Goal: Information Seeking & Learning: Find specific fact

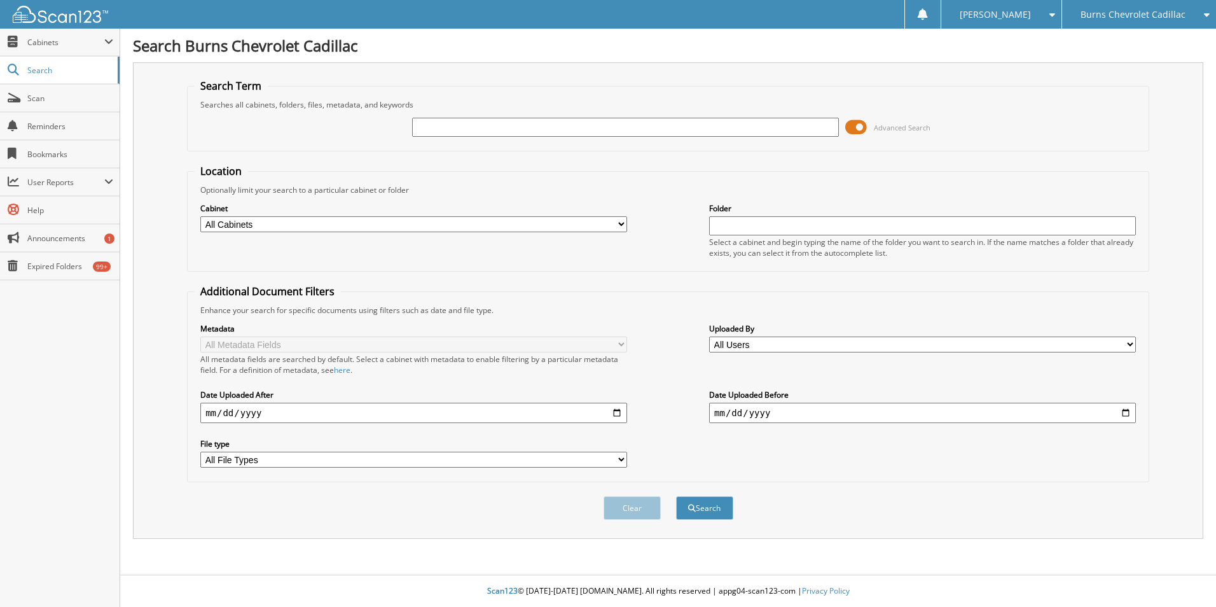
click at [481, 123] on input "text" at bounding box center [625, 127] width 427 height 19
type input "PLUMBING"
click at [472, 222] on select "All Cabinets COURTESY DELIVERIES DEALS DRIVERS PARTS INVOICES REPAIR ORDERS TIT…" at bounding box center [413, 224] width 427 height 16
select select "46428"
click at [200, 216] on select "All Cabinets COURTESY DELIVERIES DEALS DRIVERS PARTS INVOICES REPAIR ORDERS TIT…" at bounding box center [413, 224] width 427 height 16
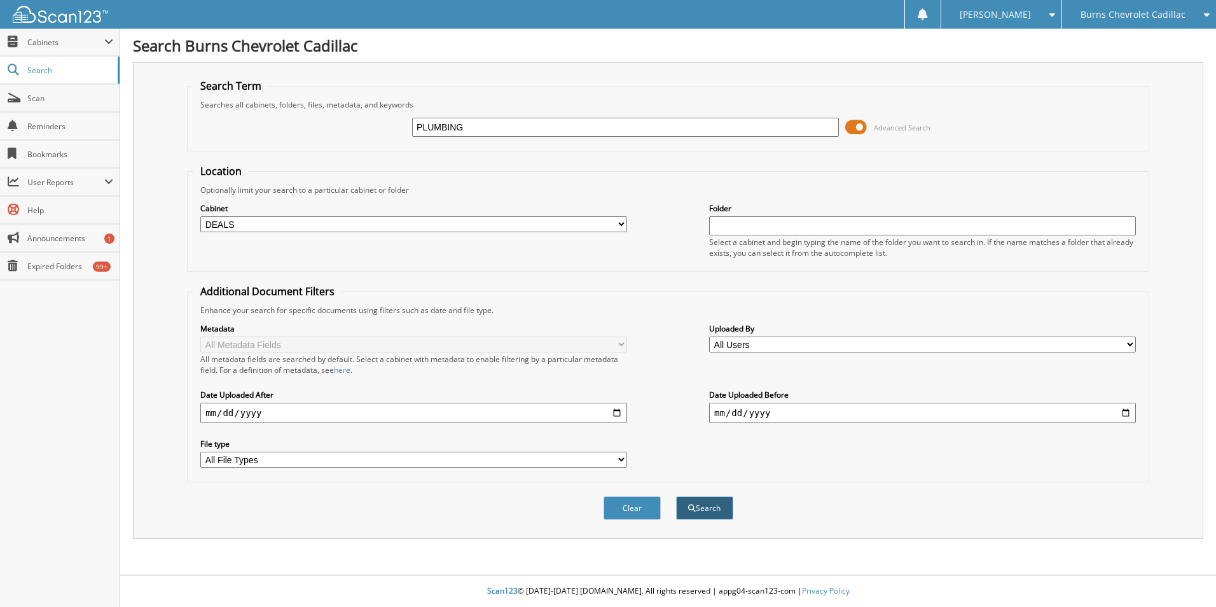
click at [684, 500] on button "Search" at bounding box center [704, 508] width 57 height 24
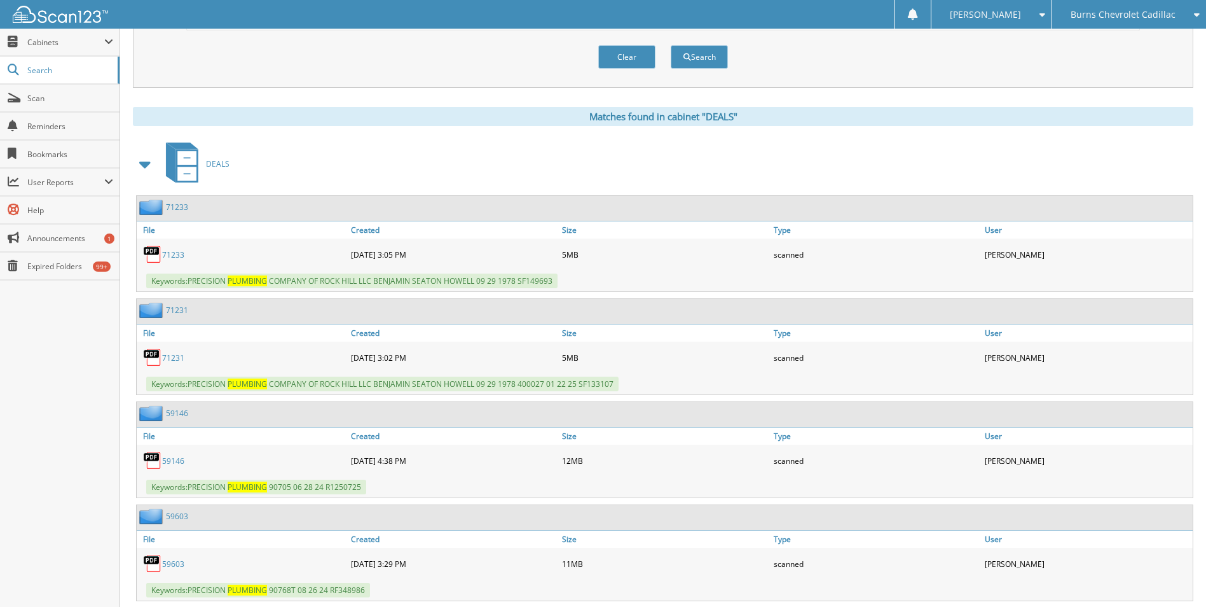
scroll to position [324, 0]
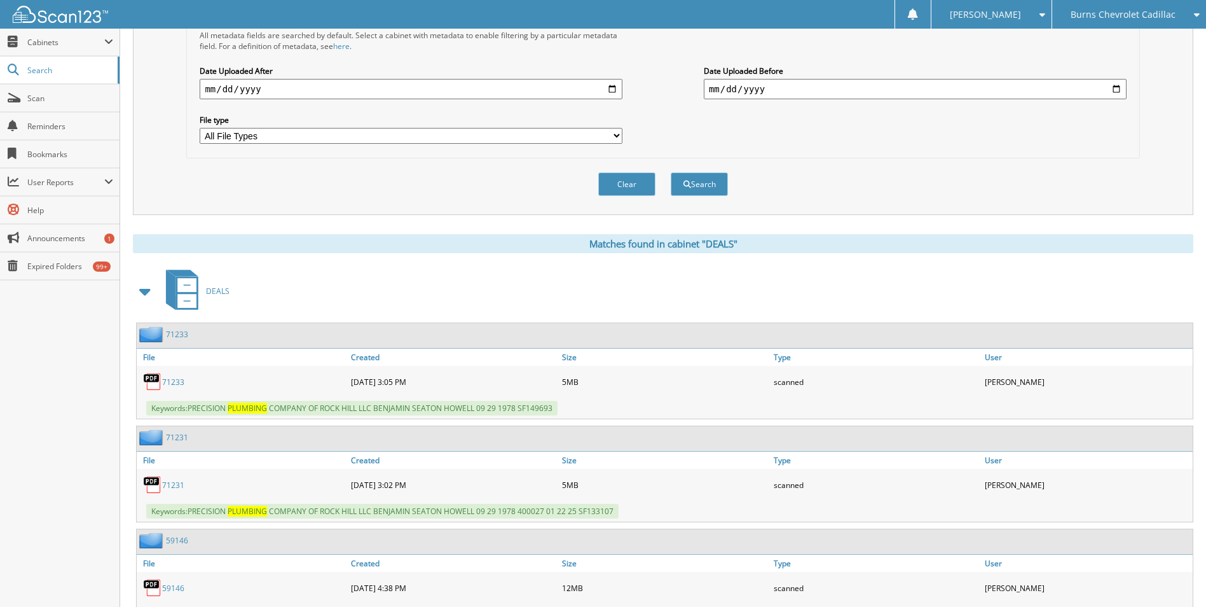
click at [169, 382] on link "7 1 2 3 3" at bounding box center [173, 381] width 22 height 11
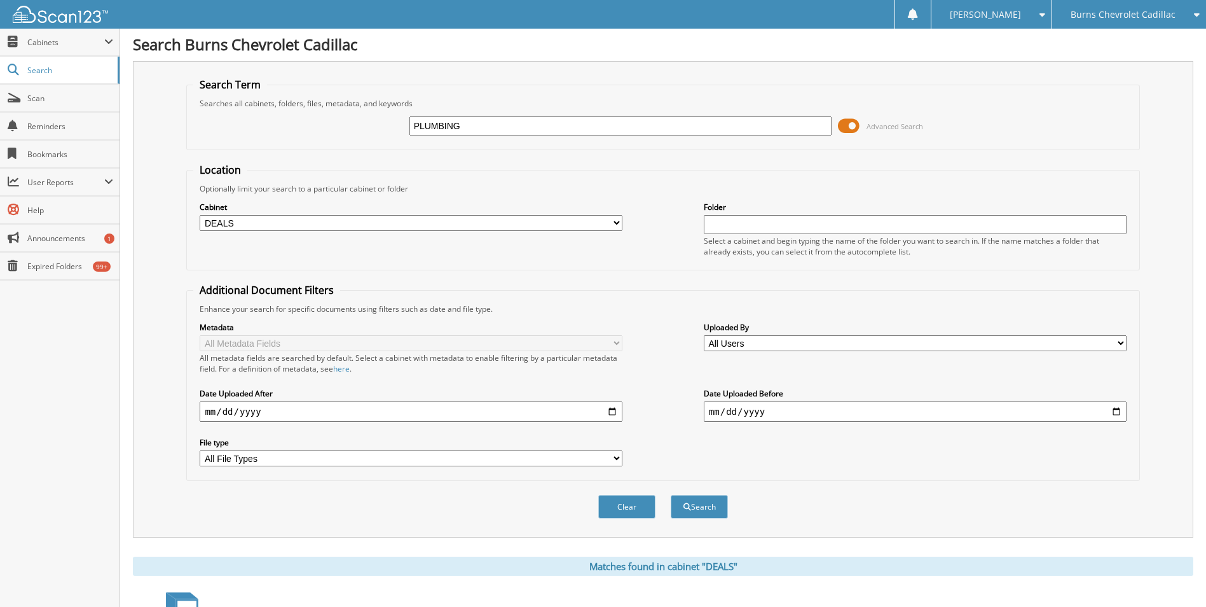
scroll to position [0, 0]
drag, startPoint x: 502, startPoint y: 123, endPoint x: 248, endPoint y: 158, distance: 256.2
click at [248, 158] on form "Search Term Searches all cabinets, folders, files, metadata, and keywords PLUMB…" at bounding box center [662, 306] width 953 height 455
type input "QUALITY"
click at [671, 496] on button "Search" at bounding box center [699, 508] width 57 height 24
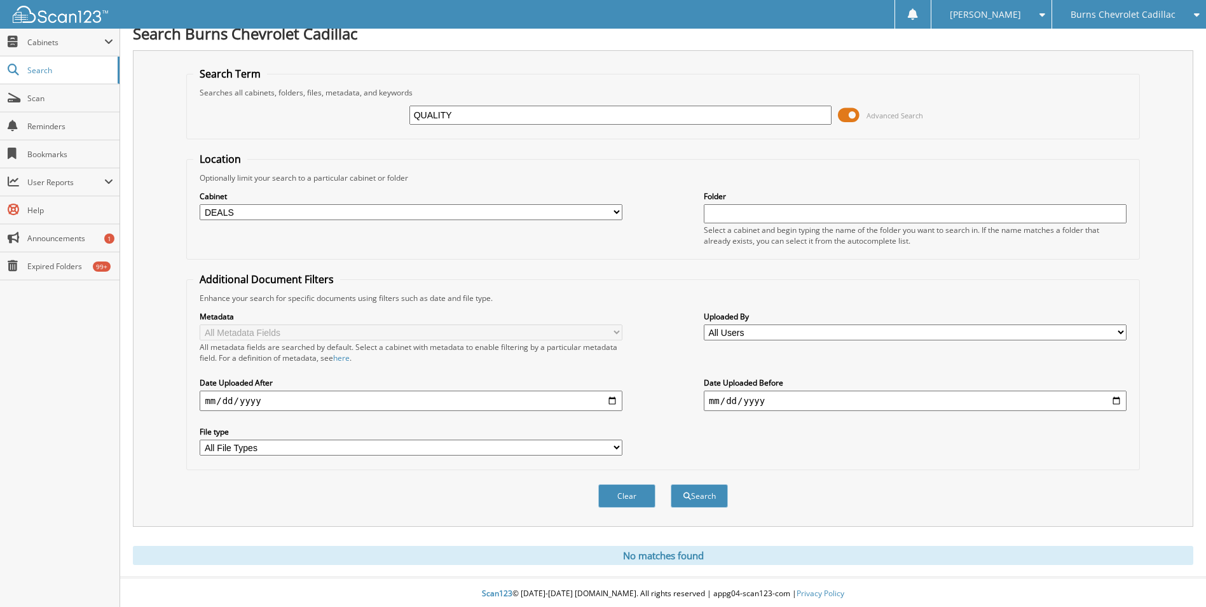
scroll to position [15, 0]
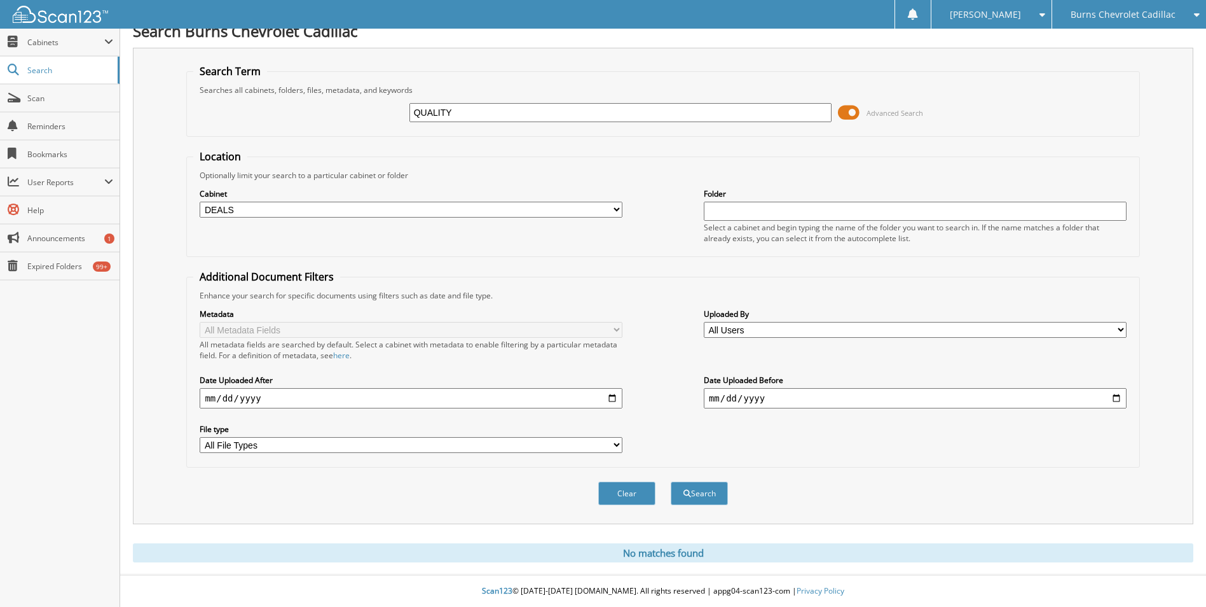
drag, startPoint x: 476, startPoint y: 119, endPoint x: 307, endPoint y: 120, distance: 168.5
click at [307, 120] on div "QUALITY Advanced Search" at bounding box center [662, 112] width 939 height 34
type input "SPECIALTY"
click at [671, 481] on button "Search" at bounding box center [699, 493] width 57 height 24
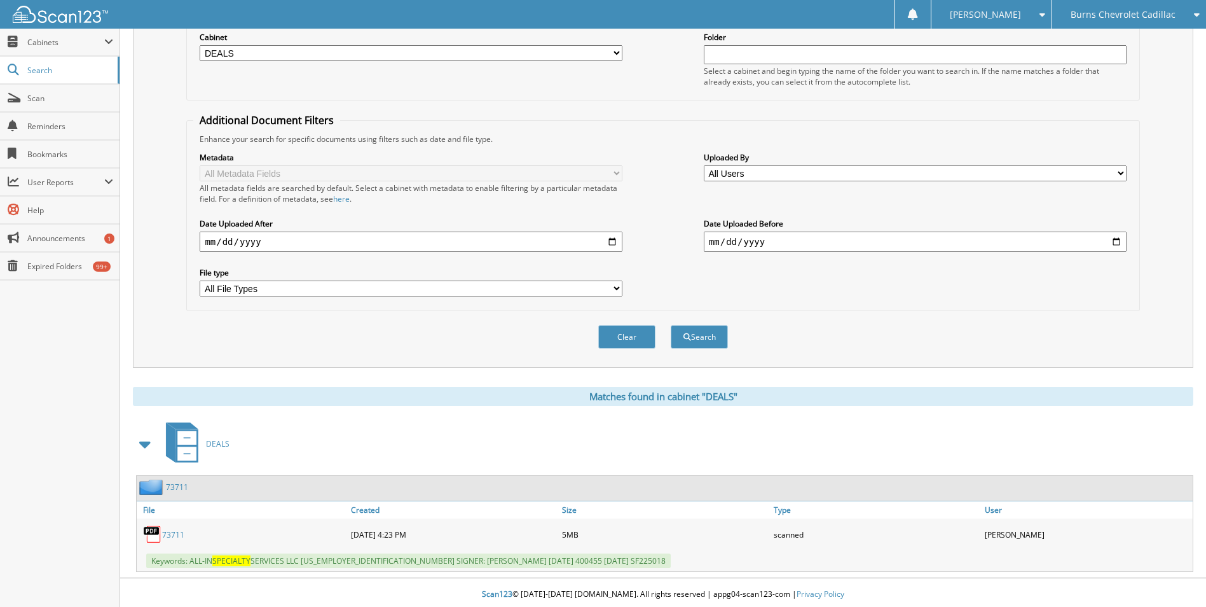
scroll to position [175, 0]
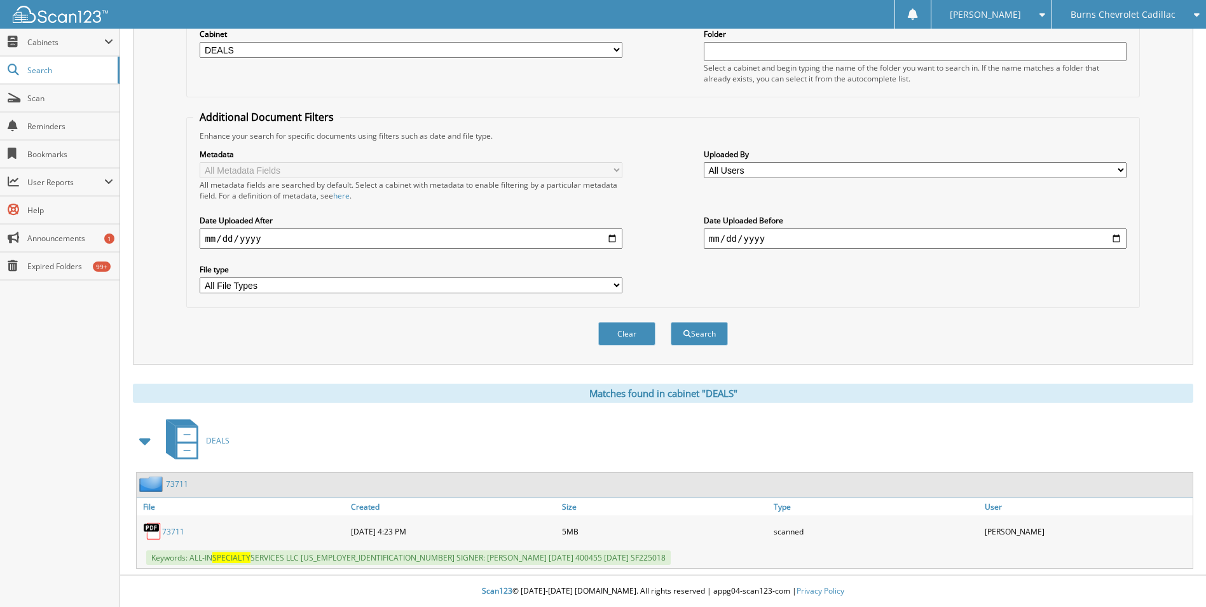
click at [175, 525] on div "73711" at bounding box center [242, 530] width 211 height 25
click at [175, 526] on link "73711" at bounding box center [173, 531] width 22 height 11
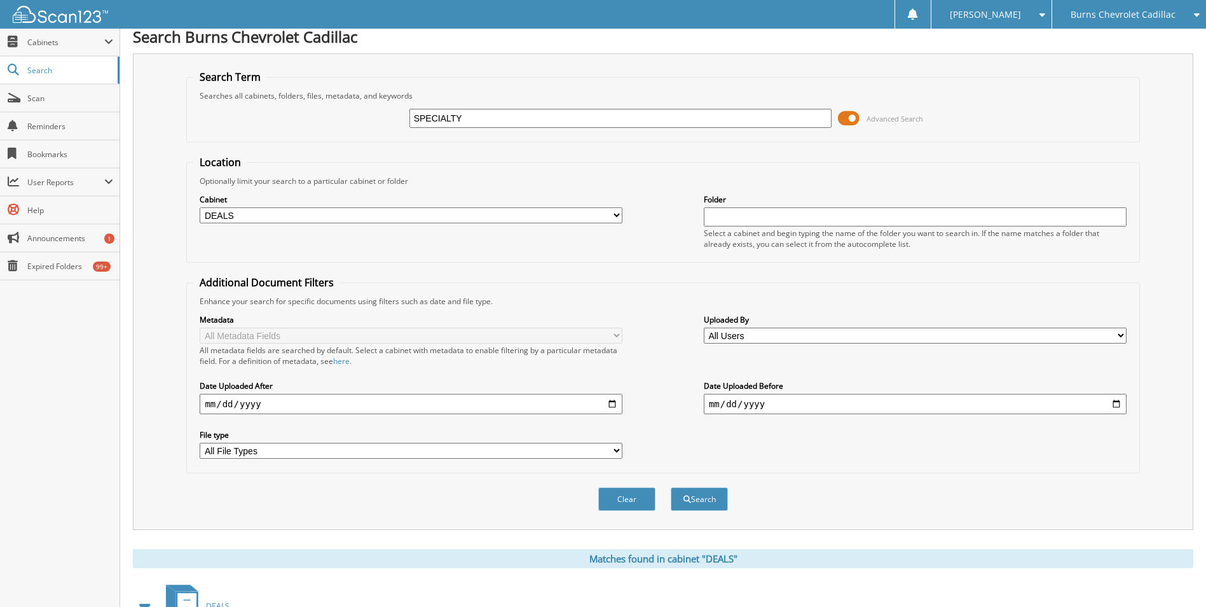
scroll to position [0, 0]
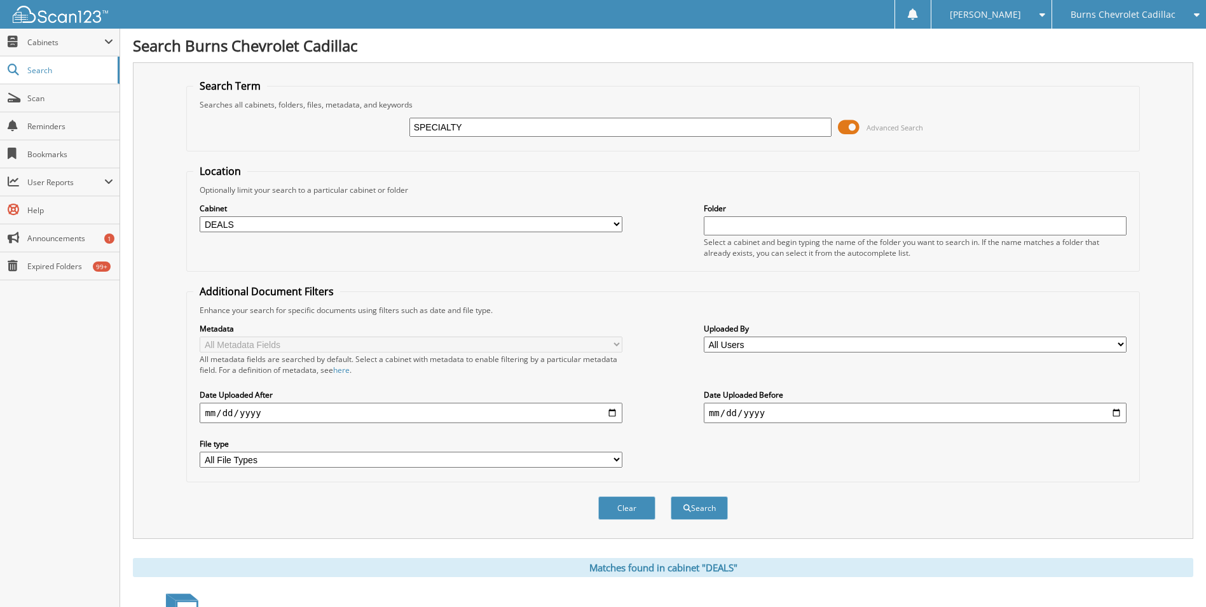
drag, startPoint x: 489, startPoint y: 130, endPoint x: 304, endPoint y: 144, distance: 185.5
click at [305, 144] on div "SPECIALTY Advanced Search" at bounding box center [662, 127] width 939 height 34
type input "PRICE BROTHERS"
click at [692, 518] on button "Search" at bounding box center [699, 508] width 57 height 24
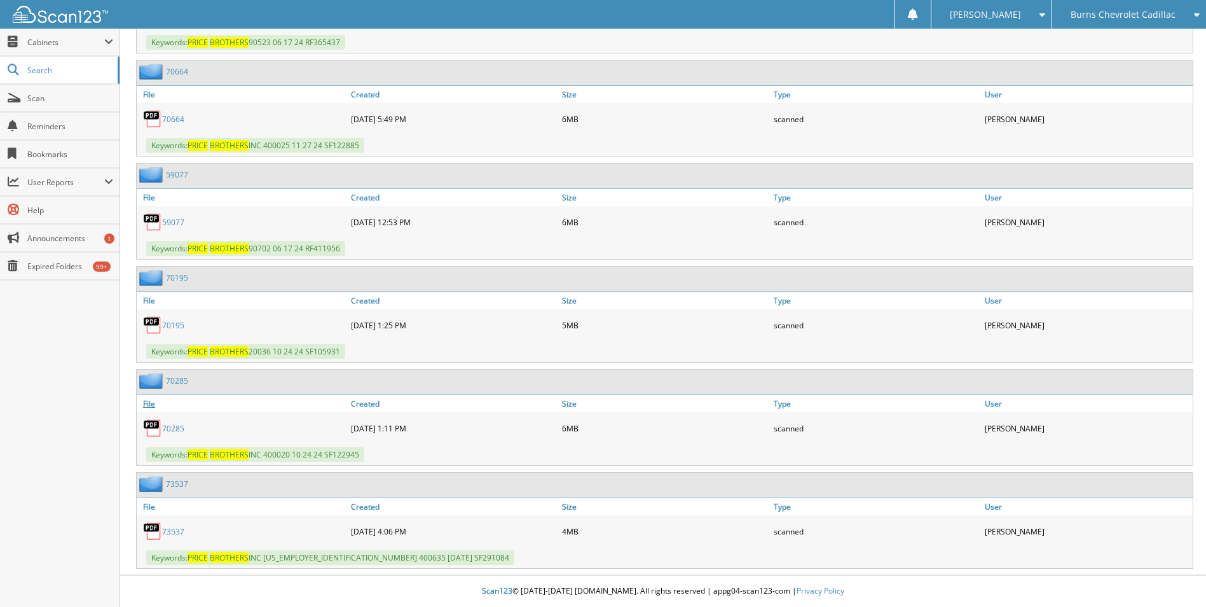
scroll to position [2377, 0]
